Goal: Find specific fact: Find specific fact

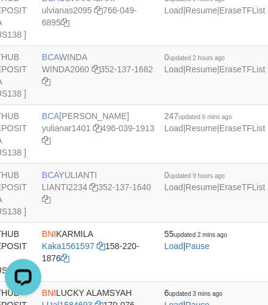
scroll to position [2042, 174]
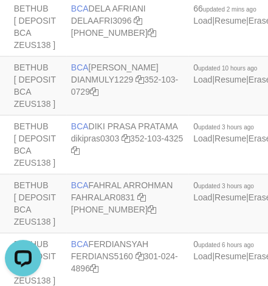
scroll to position [661, 140]
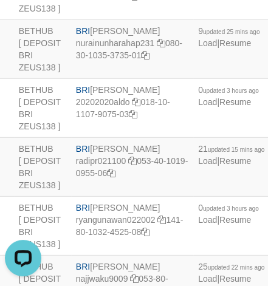
scroll to position [2558, 140]
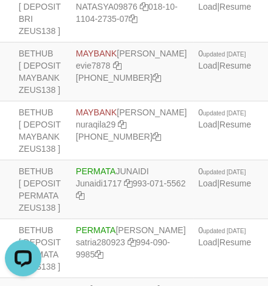
copy td "BRI REYNALDI ADI PRATAMA"
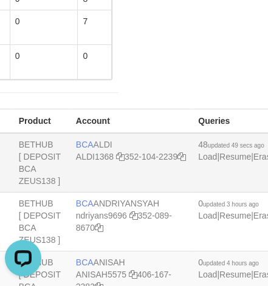
click at [86, 140] on span "BCA" at bounding box center [85, 145] width 18 height 10
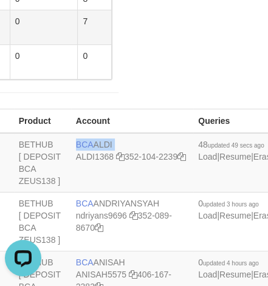
copy td "BCA ALDI"
